Goal: Navigation & Orientation: Find specific page/section

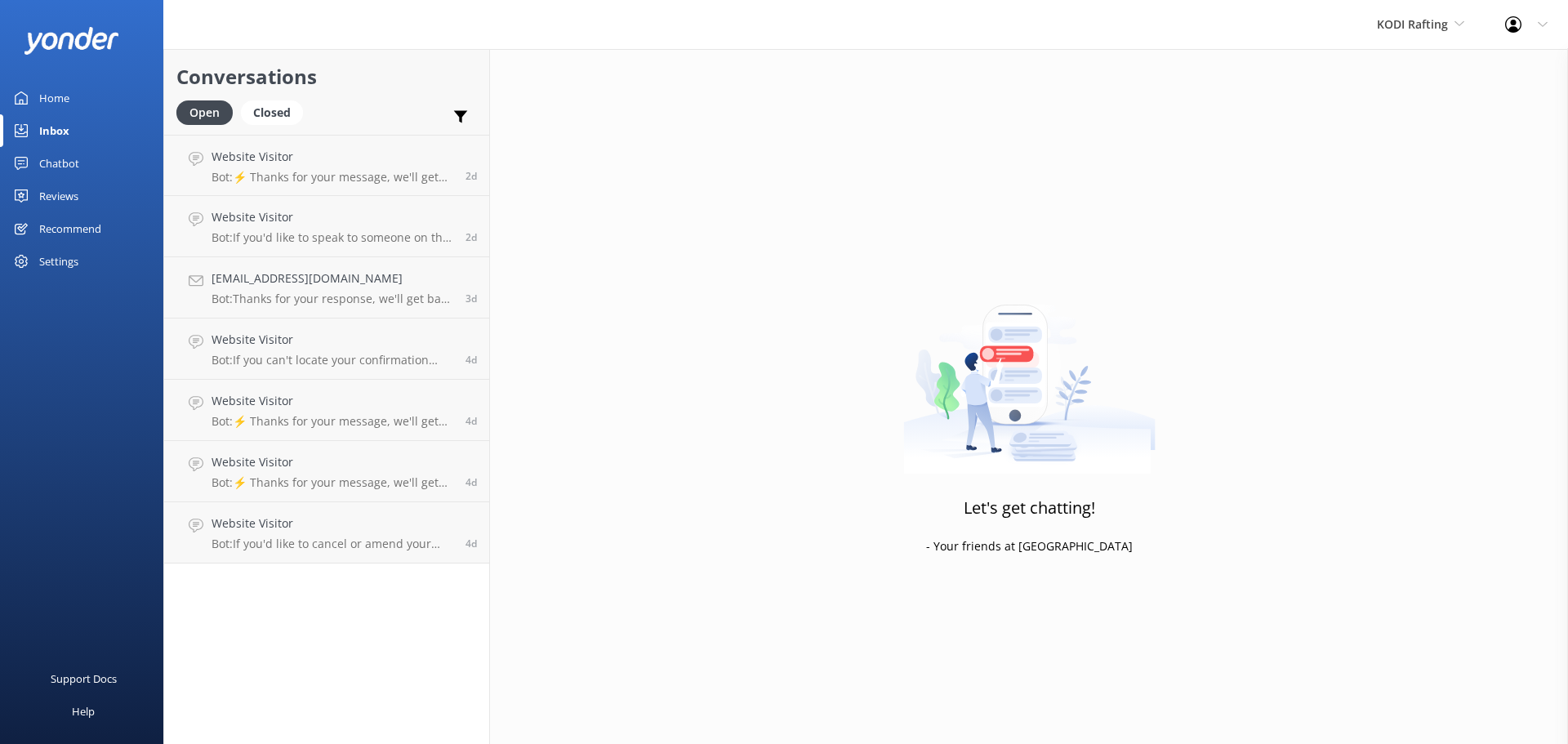
click at [42, 169] on div "Chatbot" at bounding box center [59, 163] width 40 height 33
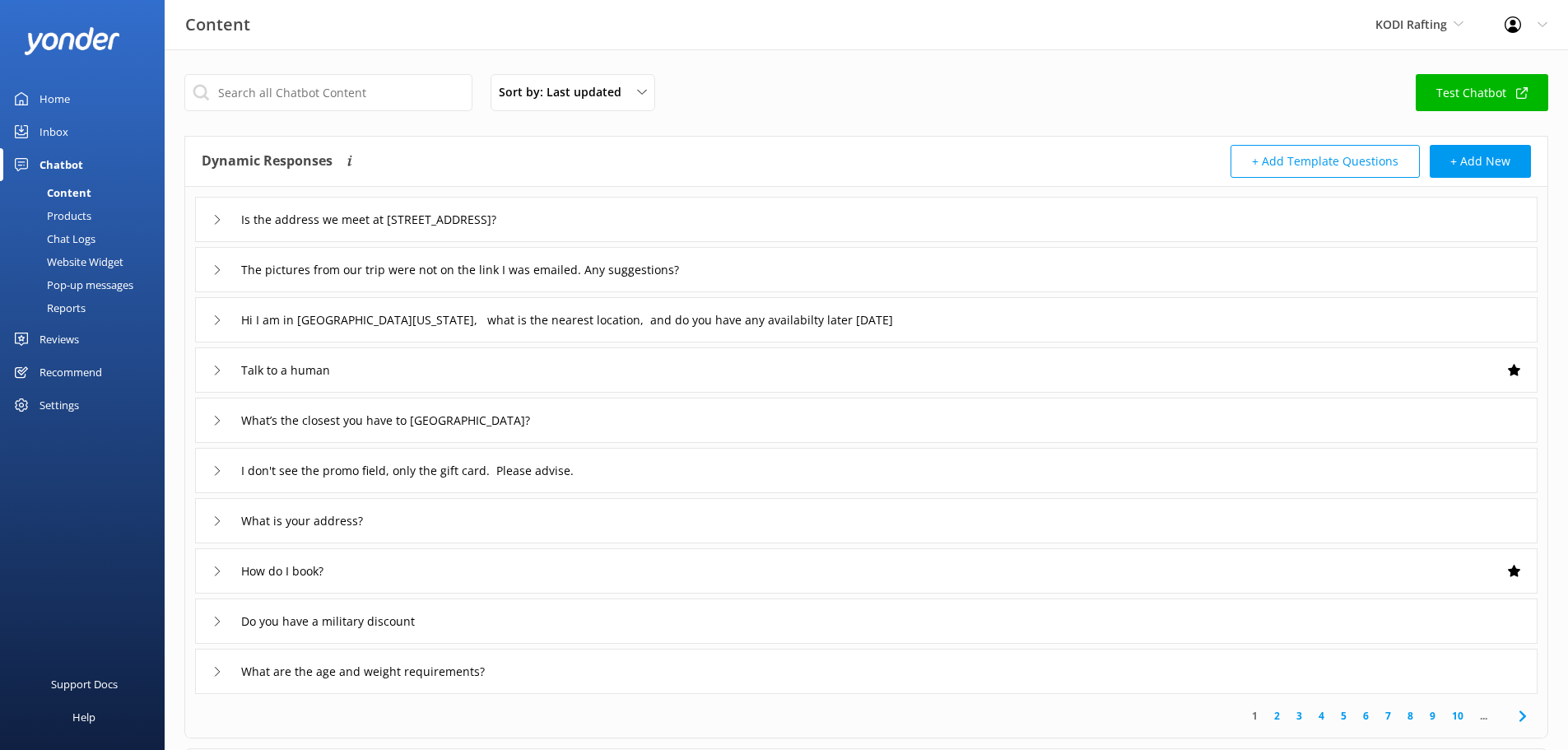
click at [64, 346] on div "Reviews" at bounding box center [59, 339] width 40 height 33
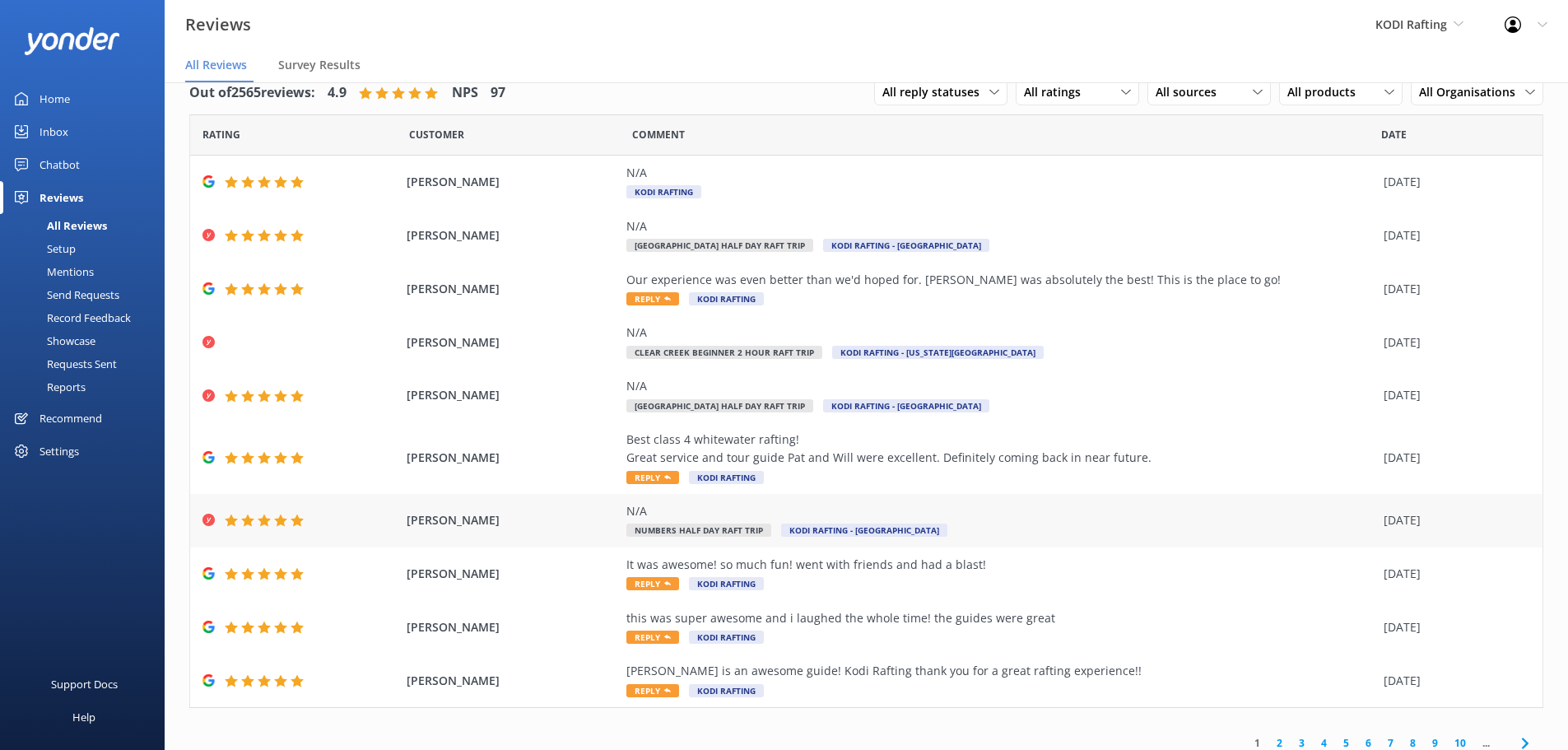
scroll to position [39, 0]
